Goal: Transaction & Acquisition: Book appointment/travel/reservation

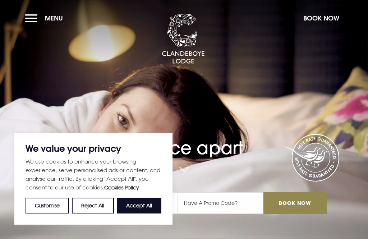
click at [139, 209] on button "Accept All" at bounding box center [139, 206] width 45 height 16
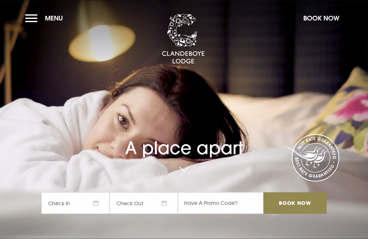
checkbox input "true"
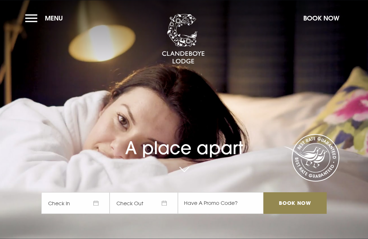
click at [96, 214] on span "Check In" at bounding box center [75, 203] width 68 height 22
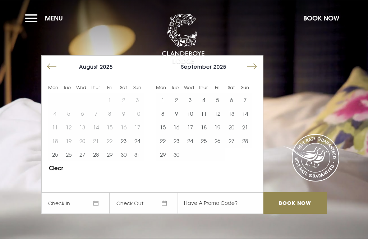
click at [234, 148] on button "27" at bounding box center [232, 141] width 14 height 14
click at [220, 148] on button "26" at bounding box center [218, 141] width 14 height 14
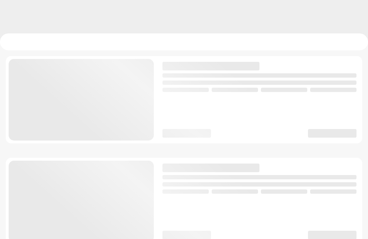
checkbox input "true"
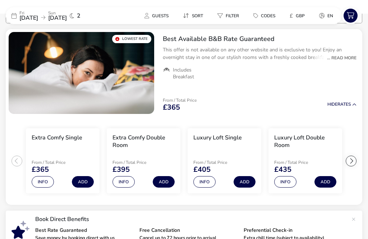
scroll to position [69, 0]
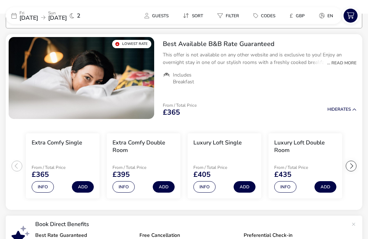
click at [354, 171] on div at bounding box center [351, 166] width 11 height 11
click at [352, 171] on div at bounding box center [351, 166] width 11 height 11
click at [357, 171] on ul "Extra Comfy Single From / Total Price £365 Info Add Extra Comfy Double Room Fro…" at bounding box center [184, 166] width 357 height 88
click at [9, 168] on ul "Extra Comfy Single From / Total Price £365 Info Add Extra Comfy Double Room Fro…" at bounding box center [184, 166] width 357 height 88
click at [15, 167] on div at bounding box center [17, 166] width 11 height 11
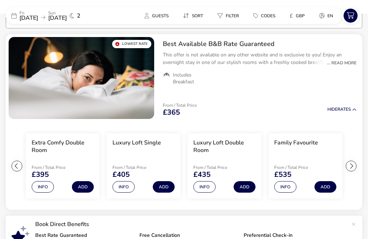
click at [209, 192] on button "Info" at bounding box center [204, 187] width 22 height 12
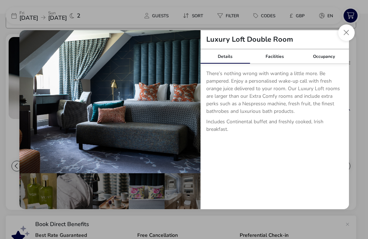
scroll to position [0, 178]
click at [350, 34] on button "Close dialog" at bounding box center [346, 32] width 17 height 17
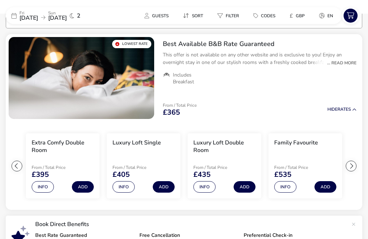
click at [46, 190] on button "Info" at bounding box center [43, 187] width 22 height 12
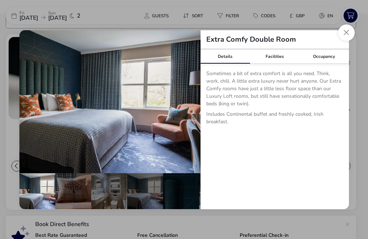
click at [347, 37] on button "Close dialog" at bounding box center [346, 32] width 17 height 17
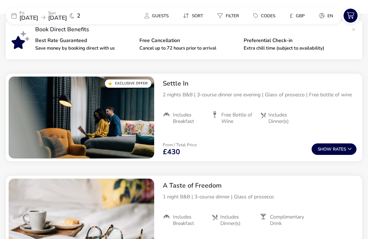
scroll to position [263, 0]
click at [339, 154] on button "Show Rates" at bounding box center [334, 149] width 45 height 12
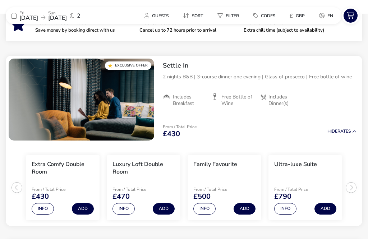
scroll to position [293, 0]
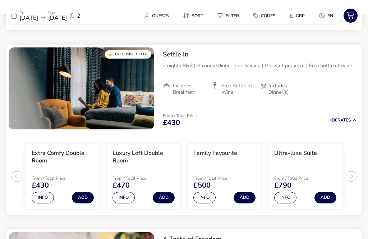
click at [353, 180] on ul "Extra Comfy Double Room From / Total Price £430 Info Add Luxury Loft Double Roo…" at bounding box center [184, 173] width 357 height 83
click at [128, 200] on button "Info" at bounding box center [123, 198] width 22 height 12
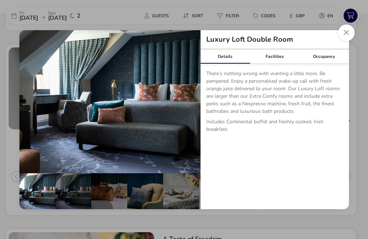
click at [349, 41] on button "Close dialog" at bounding box center [346, 32] width 17 height 17
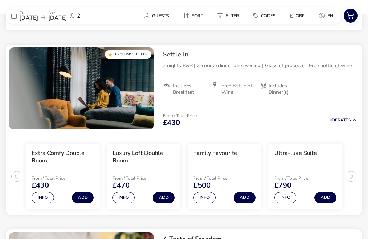
click at [167, 199] on button "Add" at bounding box center [164, 198] width 22 height 12
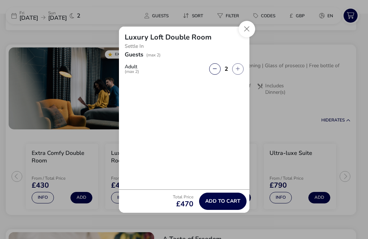
click at [228, 204] on span "Add to cart" at bounding box center [222, 200] width 35 height 5
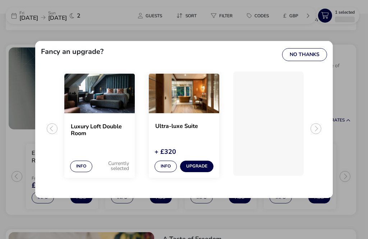
click at [309, 61] on button "No Thanks" at bounding box center [304, 54] width 45 height 13
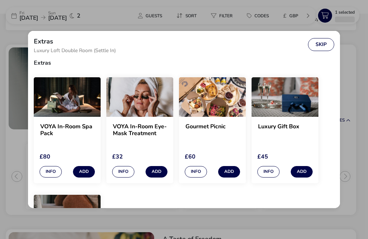
scroll to position [3, 0]
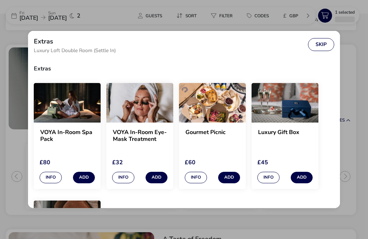
click at [322, 49] on button "Skip" at bounding box center [321, 44] width 26 height 13
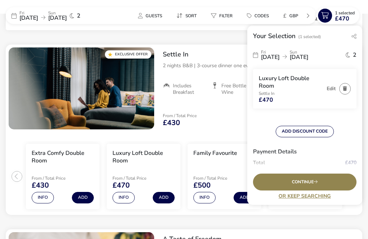
click at [312, 184] on span "Continue" at bounding box center [305, 182] width 26 height 5
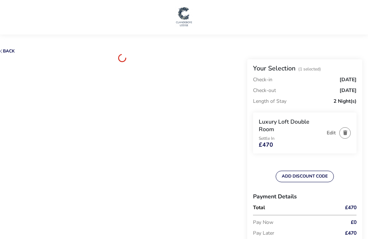
scroll to position [18, 0]
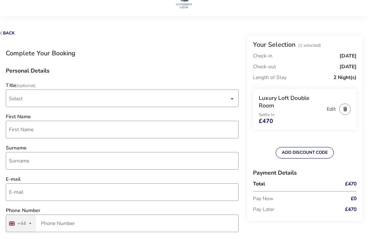
click at [37, 100] on span "Select" at bounding box center [119, 98] width 220 height 17
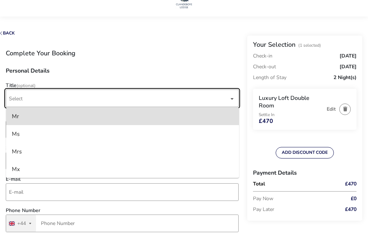
click at [22, 155] on li "Mrs" at bounding box center [122, 152] width 233 height 18
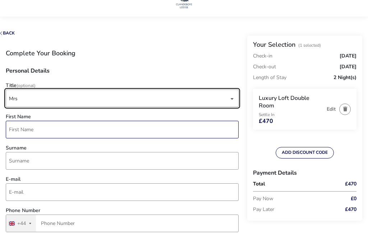
click at [53, 136] on input "First Name" at bounding box center [122, 130] width 233 height 18
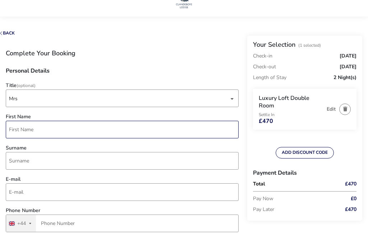
scroll to position [18, 0]
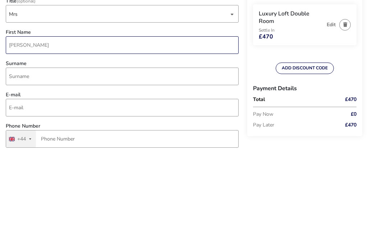
type input "Thelma"
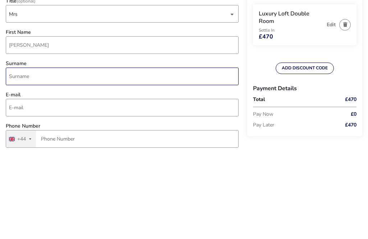
click at [32, 152] on input "Surname" at bounding box center [122, 161] width 233 height 18
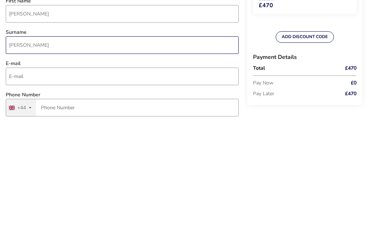
type input "Irwin"
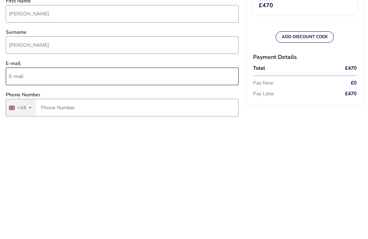
click at [113, 184] on input "E-mail" at bounding box center [122, 193] width 233 height 18
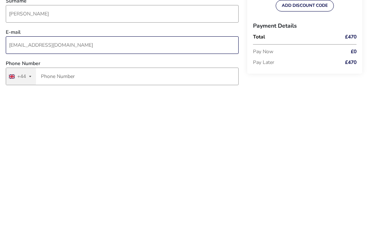
type input "thelma_irwin@hotmail.co.uk"
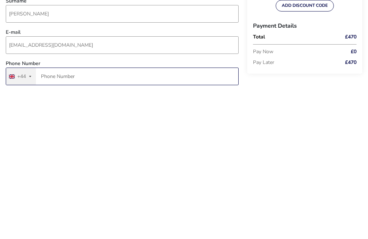
click at [64, 214] on input "Phone Number" at bounding box center [122, 223] width 233 height 18
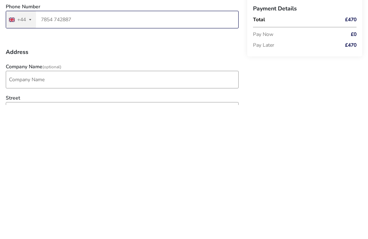
scroll to position [88, 0]
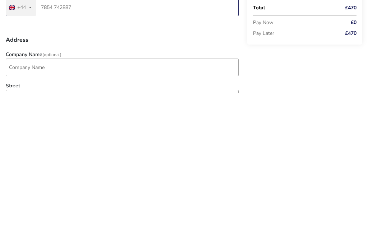
type input "7854 742887"
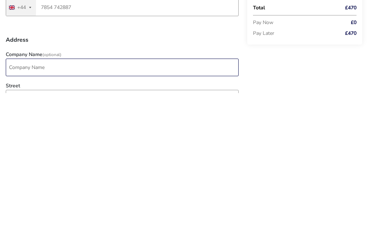
click at [212, 205] on input "Company Name (Optional)" at bounding box center [122, 214] width 233 height 18
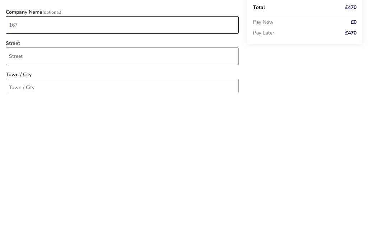
click at [25, 163] on input "167" at bounding box center [122, 172] width 233 height 18
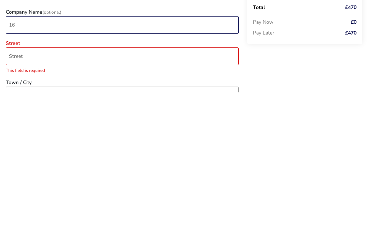
type input "1"
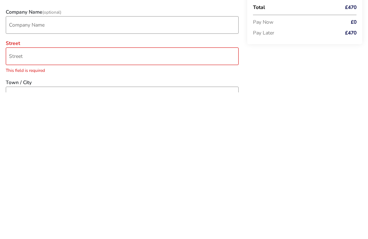
click at [35, 188] on div "Street This field is required" at bounding box center [122, 206] width 240 height 36
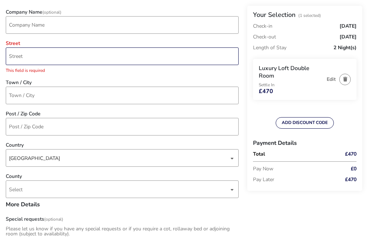
click at [27, 59] on input "Street" at bounding box center [122, 56] width 233 height 18
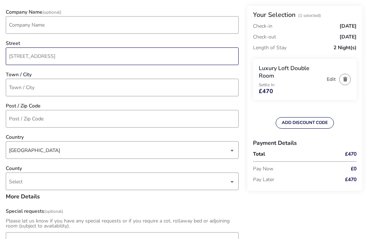
type input "167 Drumsurn Road"
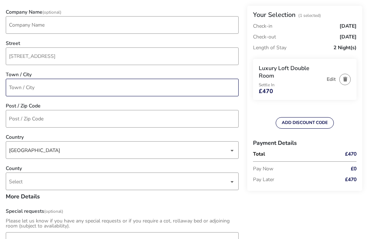
click at [68, 89] on input "Town / City" at bounding box center [122, 88] width 233 height 18
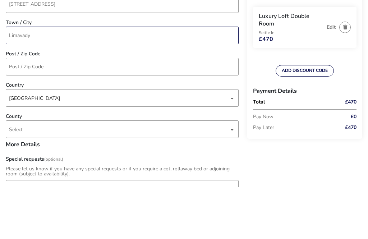
type input "Limavady"
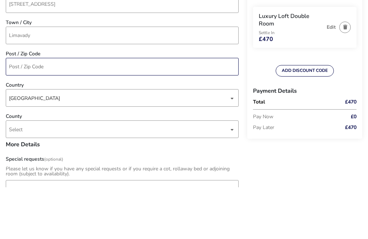
click at [103, 110] on input "Post / Zip Code" at bounding box center [122, 119] width 233 height 18
type input "BT49 0PE"
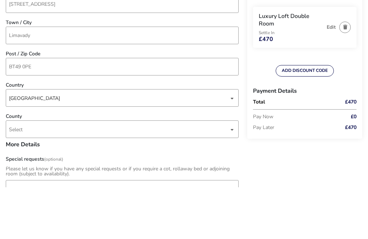
click at [117, 142] on div "United Kingdom" at bounding box center [119, 151] width 220 height 18
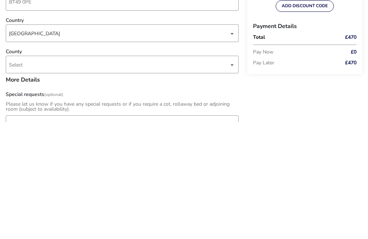
scroll to position [393, 0]
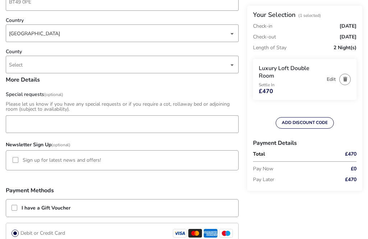
click at [182, 36] on div "United Kingdom" at bounding box center [119, 34] width 220 height 18
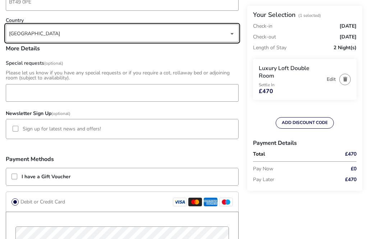
click at [234, 36] on div "dropdown trigger" at bounding box center [232, 34] width 4 height 14
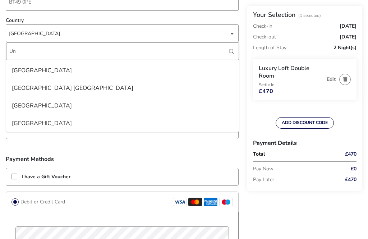
scroll to position [139, 0]
type input "Unit"
click at [44, 32] on div "Uganda" at bounding box center [119, 34] width 220 height 18
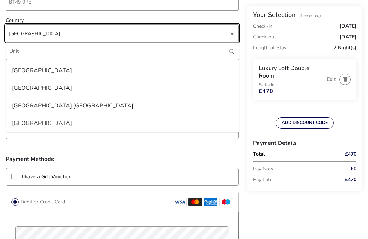
scroll to position [0, 0]
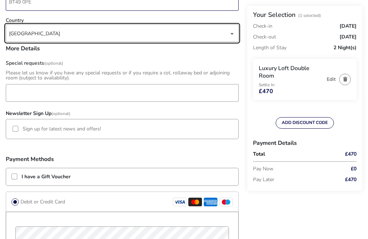
click at [99, 6] on input "BT49 0PE" at bounding box center [122, 2] width 233 height 18
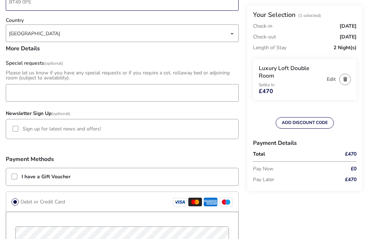
scroll to position [339, 0]
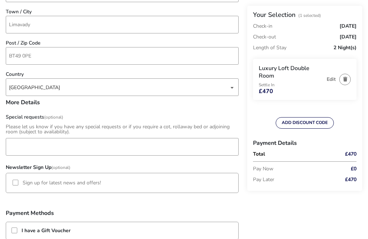
click at [62, 94] on div "Uganda" at bounding box center [119, 88] width 220 height 18
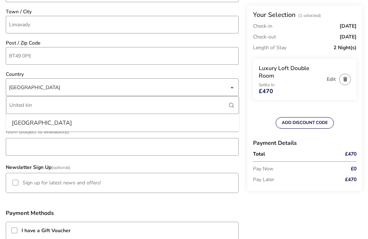
type input "United kin"
click at [102, 79] on div "Uganda" at bounding box center [119, 88] width 220 height 18
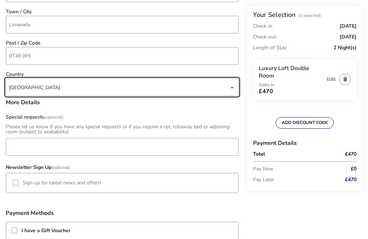
scroll to position [357, 0]
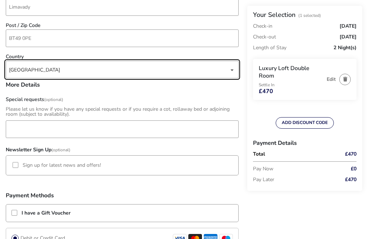
click at [232, 70] on div "dropdown trigger" at bounding box center [232, 70] width 4 height 14
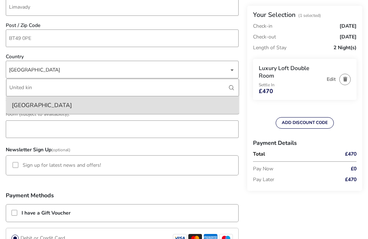
click at [233, 69] on div "dropdown trigger" at bounding box center [232, 70] width 4 height 14
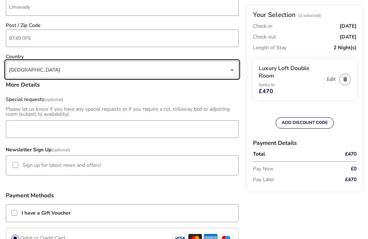
click at [238, 71] on div "Uganda" at bounding box center [122, 70] width 233 height 18
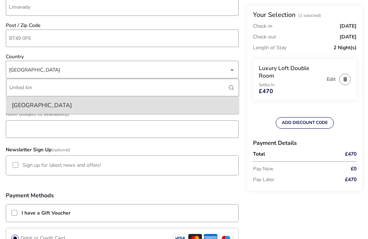
click at [234, 68] on div "dropdown trigger" at bounding box center [232, 70] width 4 height 14
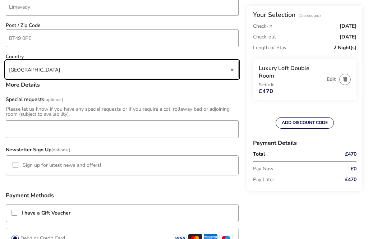
click at [36, 86] on h3 "More Details" at bounding box center [122, 88] width 233 height 12
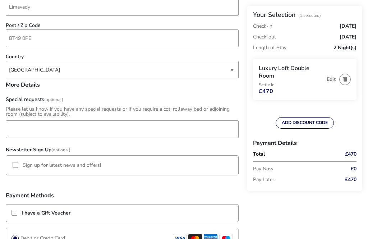
click at [233, 72] on div "dropdown trigger" at bounding box center [232, 70] width 4 height 14
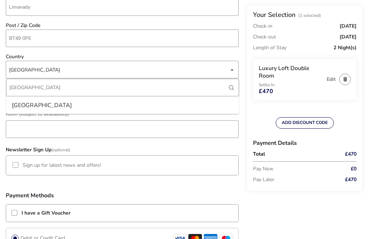
click at [51, 87] on input "United Kingdom" at bounding box center [122, 88] width 233 height 18
click at [233, 92] on input "United Kingdom" at bounding box center [122, 88] width 233 height 18
type input "United Kingdom"
click at [47, 107] on div "United Kingdom" at bounding box center [42, 106] width 60 height 12
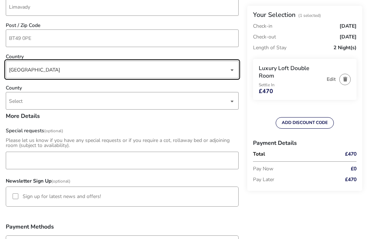
click at [132, 101] on span "Select" at bounding box center [119, 100] width 220 height 17
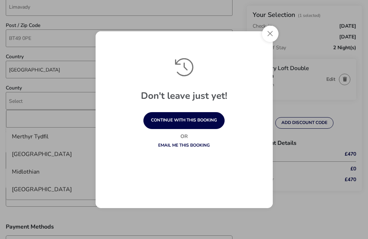
scroll to position [1198, 0]
click at [213, 129] on button "continue with this booking" at bounding box center [183, 120] width 81 height 17
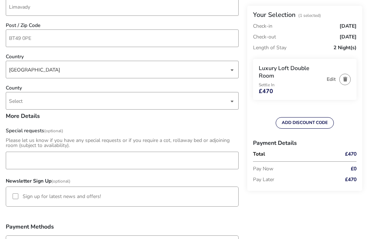
click at [233, 101] on div "dropdown trigger" at bounding box center [232, 101] width 4 height 14
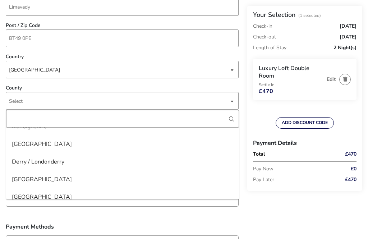
scroll to position [464, 0]
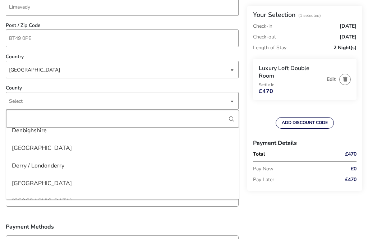
click at [61, 168] on div "Derry / Londonderry" at bounding box center [38, 166] width 52 height 12
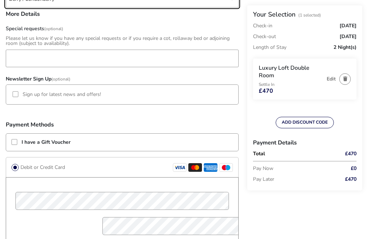
scroll to position [462, 0]
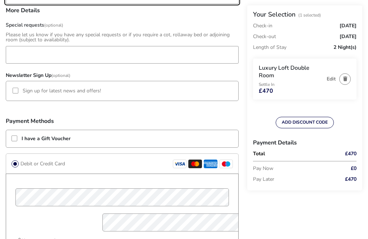
click at [12, 145] on div "I have a Gift Voucher" at bounding box center [122, 138] width 232 height 17
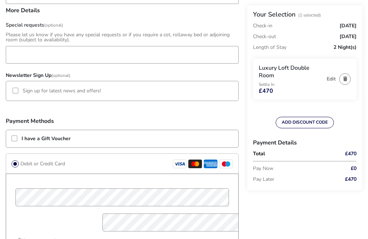
scroll to position [463, 0]
click at [13, 141] on div at bounding box center [15, 138] width 6 height 6
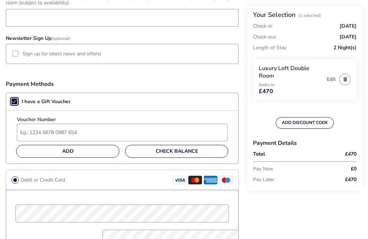
scroll to position [499, 0]
click at [36, 134] on input "Voucher Number" at bounding box center [122, 133] width 211 height 18
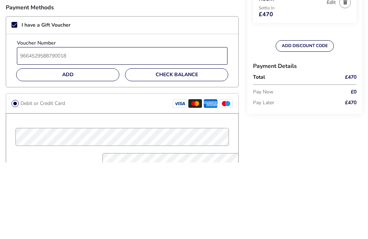
type input "9664529588790018"
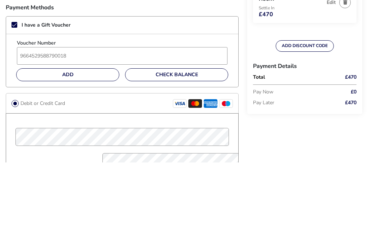
click at [174, 149] on span "Check Balance" at bounding box center [177, 151] width 42 height 5
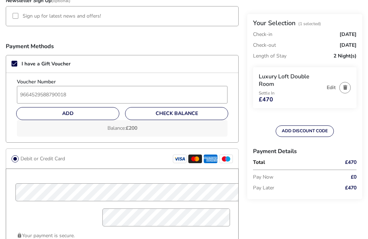
scroll to position [537, 0]
